Goal: Task Accomplishment & Management: Manage account settings

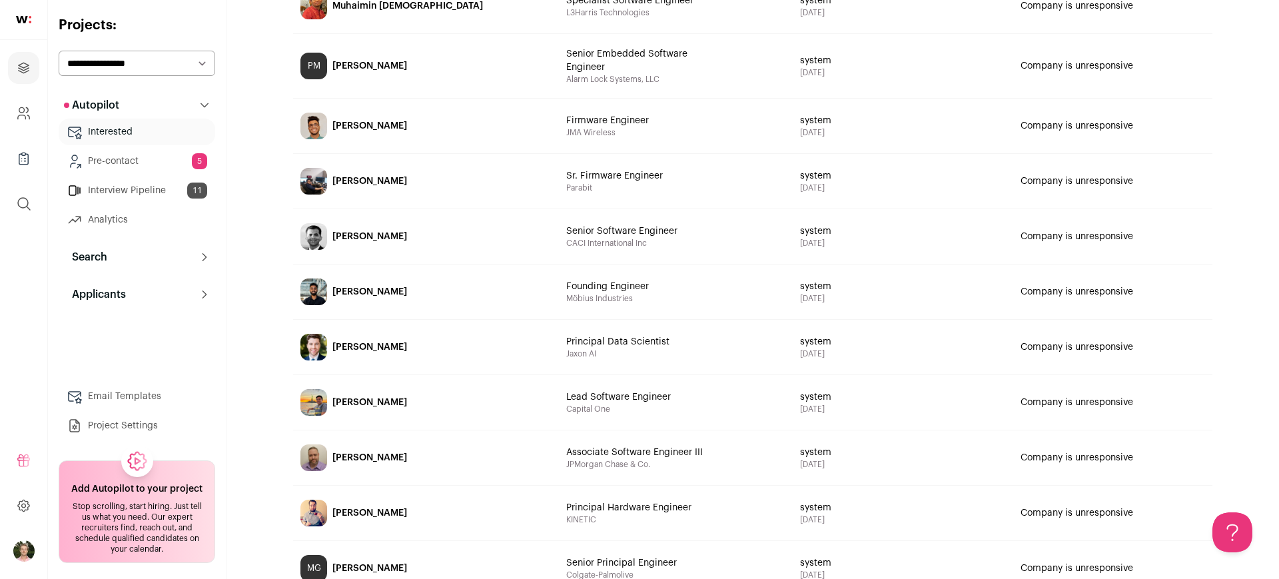
scroll to position [261, 0]
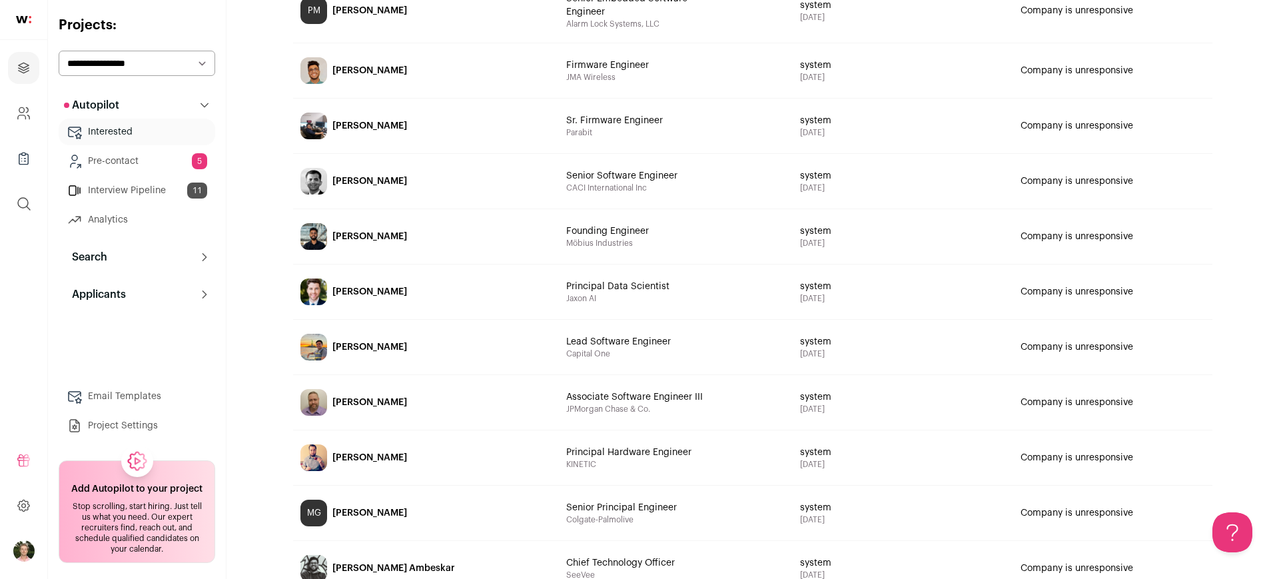
click at [368, 289] on div "[PERSON_NAME]" at bounding box center [369, 291] width 75 height 13
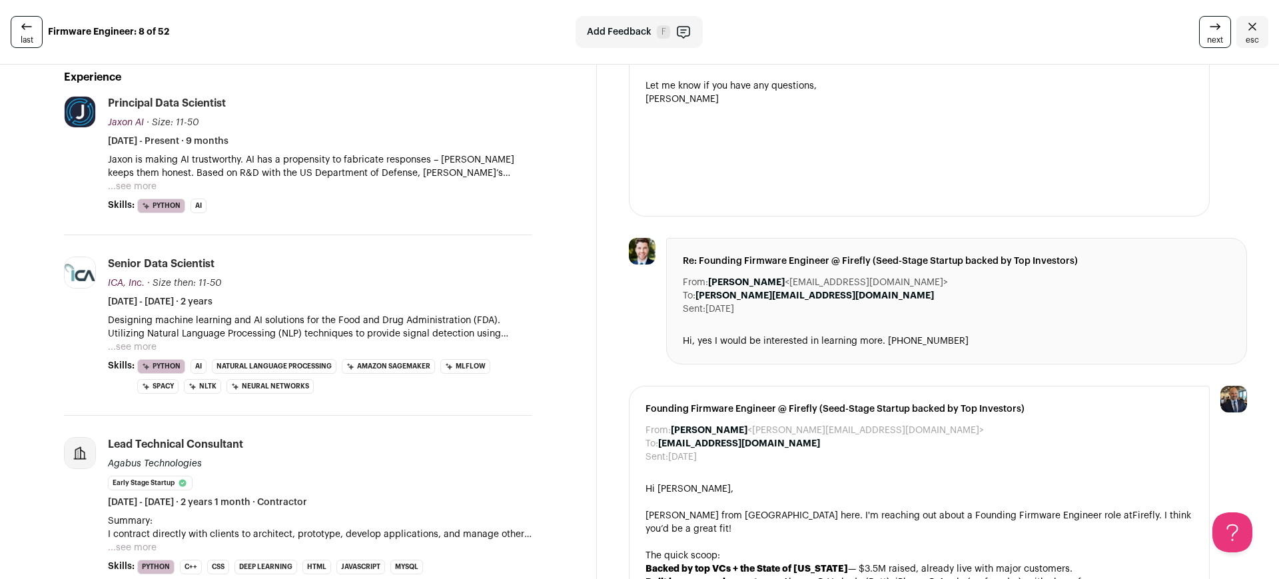
scroll to position [566, 0]
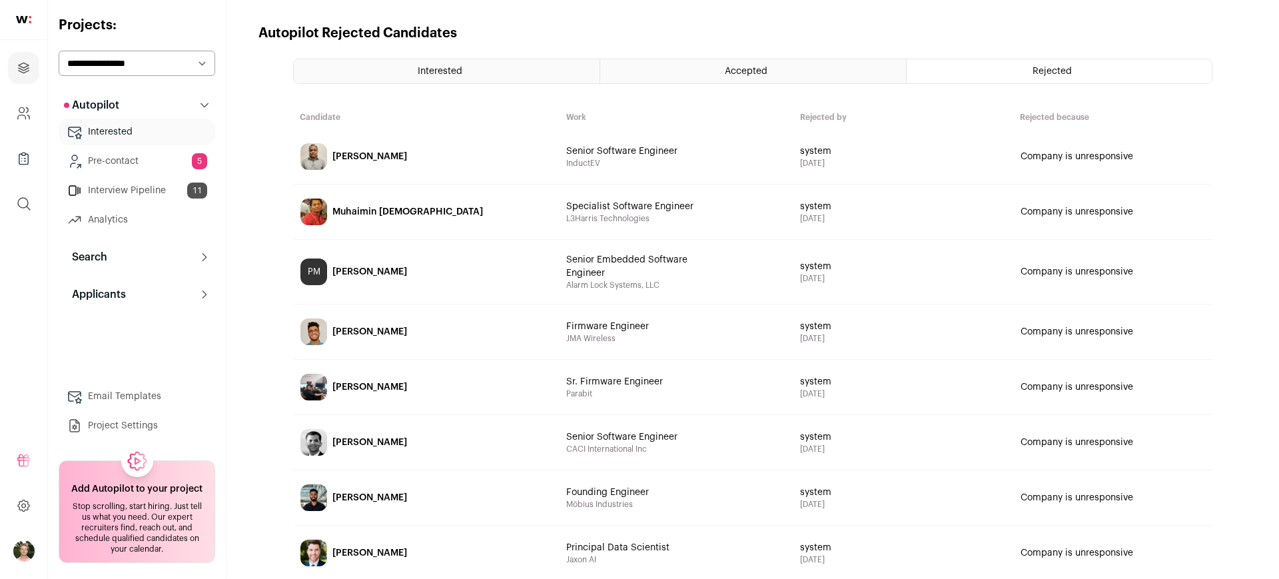
click at [382, 197] on link "Muhaimin [DEMOGRAPHIC_DATA]" at bounding box center [426, 211] width 265 height 53
